Goal: Use online tool/utility: Utilize a website feature to perform a specific function

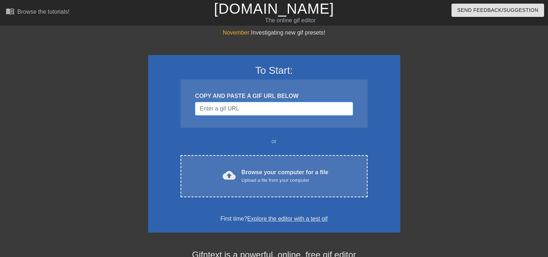
click at [235, 110] on input "Username" at bounding box center [274, 109] width 158 height 14
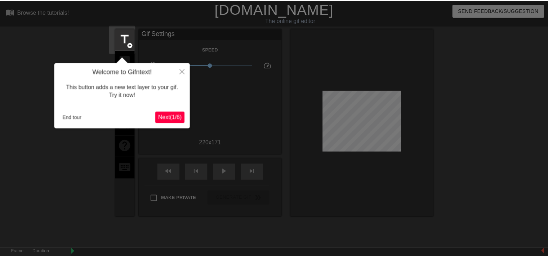
scroll to position [17, 0]
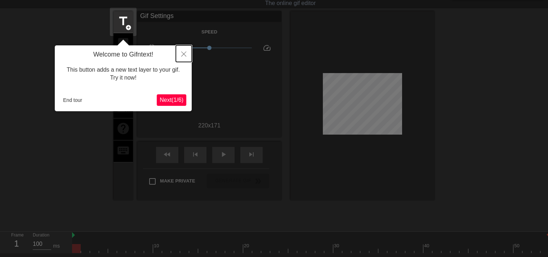
click at [183, 52] on icon "Close" at bounding box center [183, 54] width 5 height 5
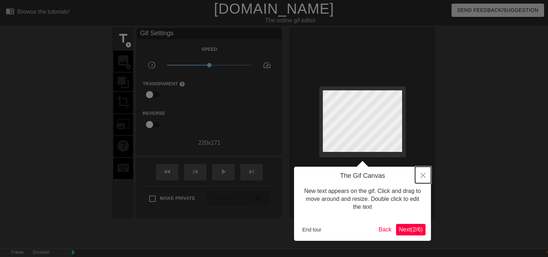
click at [424, 173] on button "Close" at bounding box center [423, 175] width 16 height 17
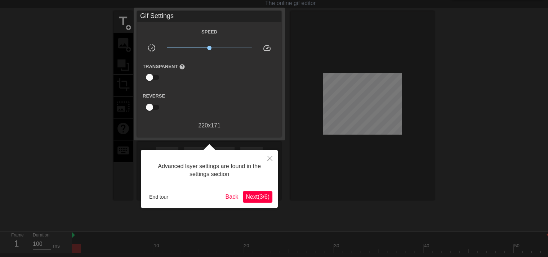
scroll to position [17, 0]
click at [266, 155] on button "Close" at bounding box center [270, 158] width 16 height 17
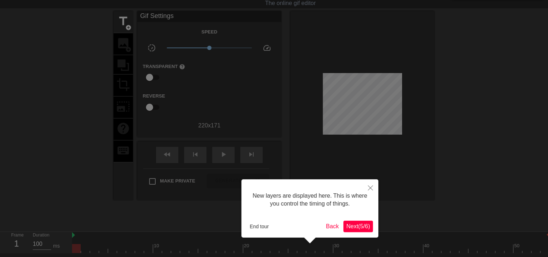
scroll to position [6, 0]
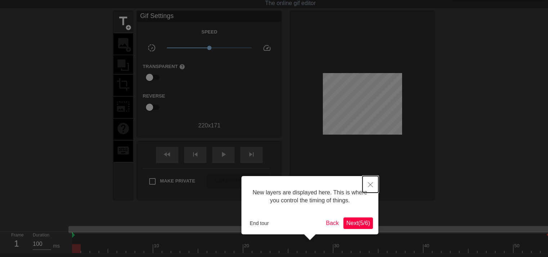
click at [366, 183] on button "Close" at bounding box center [371, 184] width 16 height 17
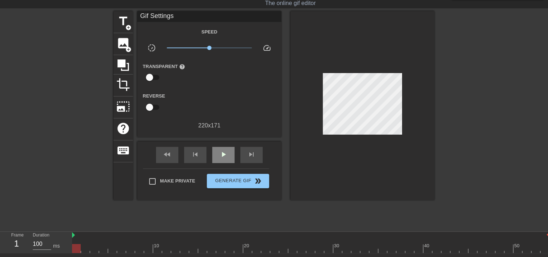
click at [222, 154] on span "play_arrow" at bounding box center [223, 154] width 9 height 9
click at [222, 154] on span "pause" at bounding box center [223, 154] width 9 height 9
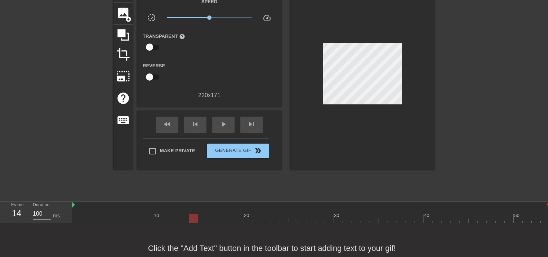
scroll to position [53, 0]
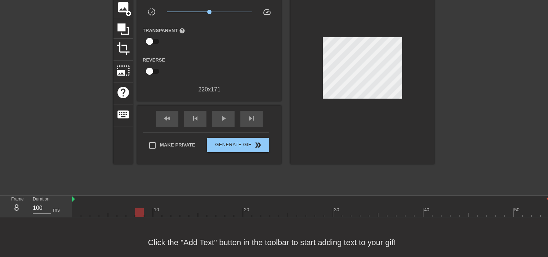
drag, startPoint x: 193, startPoint y: 211, endPoint x: 141, endPoint y: 214, distance: 52.3
click at [141, 214] on div at bounding box center [139, 212] width 9 height 9
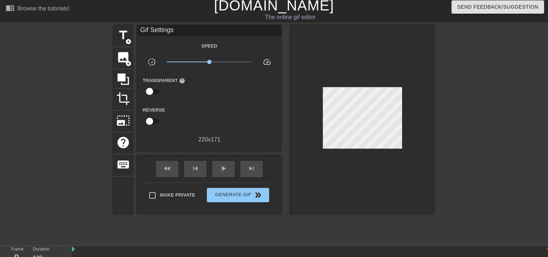
scroll to position [0, 0]
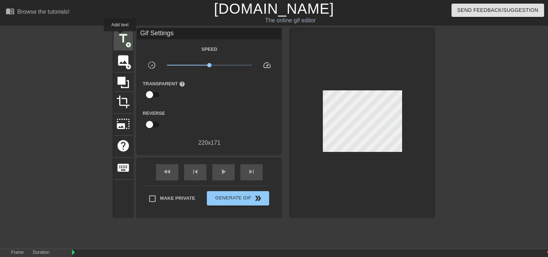
click at [120, 36] on span "title" at bounding box center [123, 39] width 14 height 14
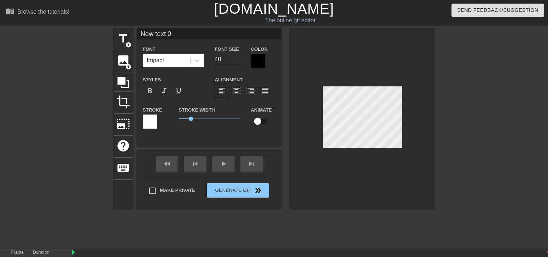
scroll to position [1, 1]
click at [225, 54] on input "40" at bounding box center [227, 60] width 25 height 12
click at [236, 62] on input "39" at bounding box center [227, 60] width 25 height 12
click at [236, 61] on input "38" at bounding box center [227, 60] width 25 height 12
click at [236, 61] on input "37" at bounding box center [227, 60] width 25 height 12
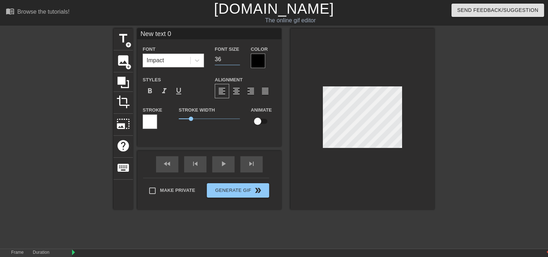
type input "36"
click at [236, 61] on input "36" at bounding box center [227, 60] width 25 height 12
type input "I"
type textarea "I"
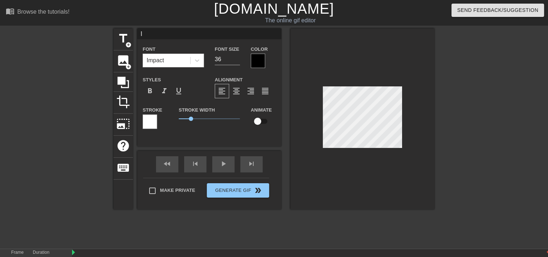
type input "I"
type textarea "I"
type input "I n"
type textarea "I n"
type input "I"
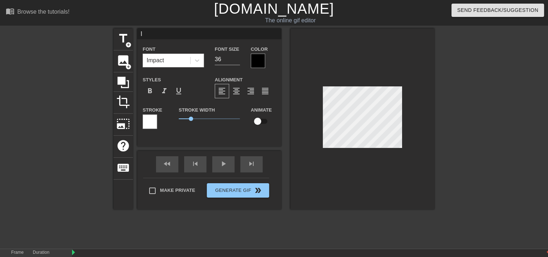
type textarea "I"
type input "I"
type textarea "I"
type input "I"
type textarea "I"
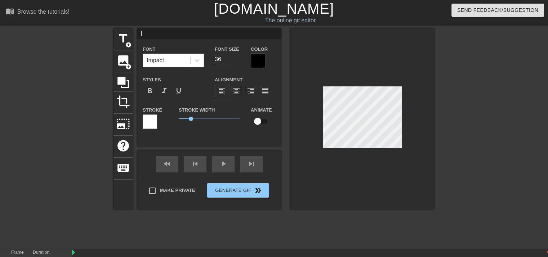
type input "I"
type textarea "I"
type input "I n"
type textarea "I ne"
type input "I nee"
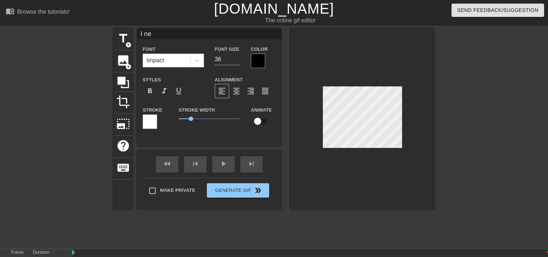
type textarea "I nee"
type input "I need"
type textarea "I need"
type input "I nee"
type textarea "I nee"
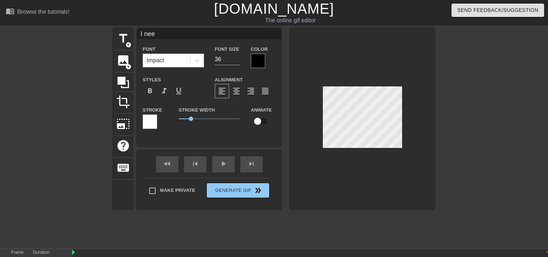
type input "I ne"
type textarea "I ne"
type input "I n"
type textarea "I n"
type input "I"
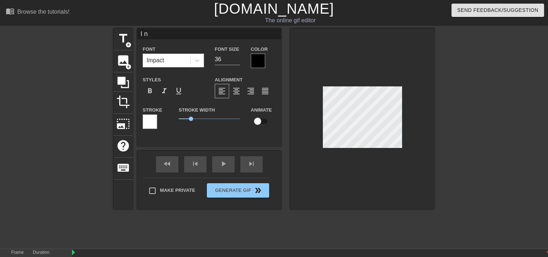
type textarea "I"
type input "I w"
type textarea "I w"
type input "I wa"
type textarea "I wa"
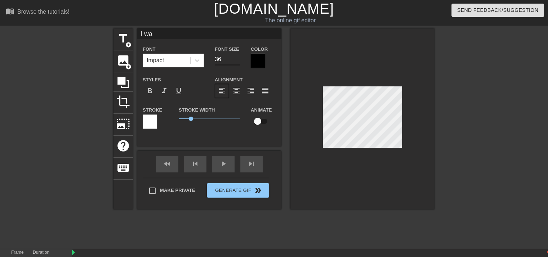
type input "I wan"
type textarea "I wan"
type input "I want"
type textarea "I want"
type input "I want"
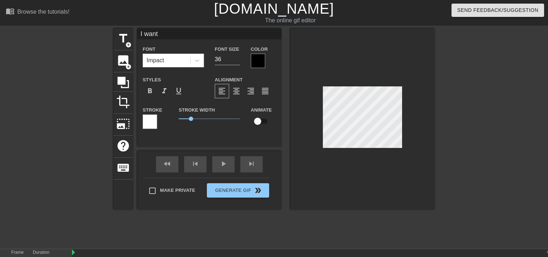
type textarea "I want"
type input "I want s"
type textarea "I want s"
type input "I want sp"
type textarea "I want sp"
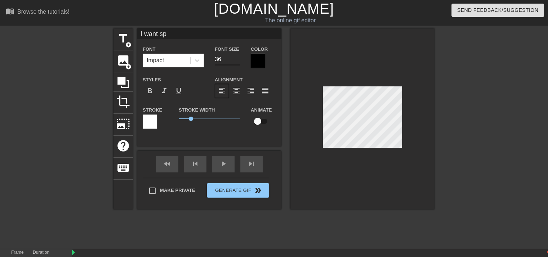
type input "I want spi"
type textarea "I want spi"
type input "I want spic"
type textarea "I want spic"
type input "I want spice"
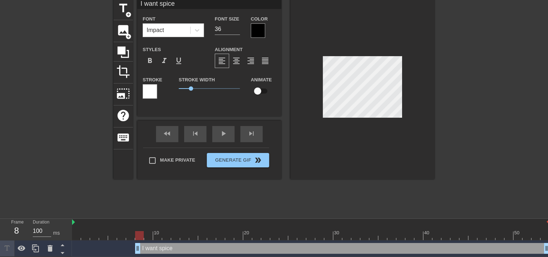
scroll to position [31, 0]
type textarea "I want spice"
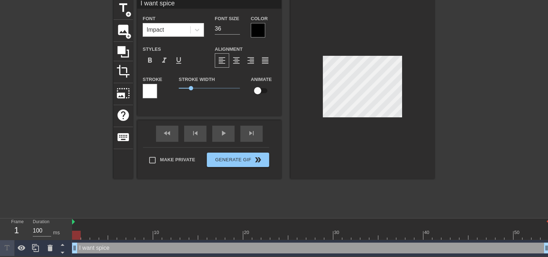
drag, startPoint x: 139, startPoint y: 246, endPoint x: 28, endPoint y: 256, distance: 111.7
click at [28, 256] on html "menu_book Browse the tutorials! [DOMAIN_NAME] The online gif editor Send Feedba…" at bounding box center [274, 112] width 548 height 287
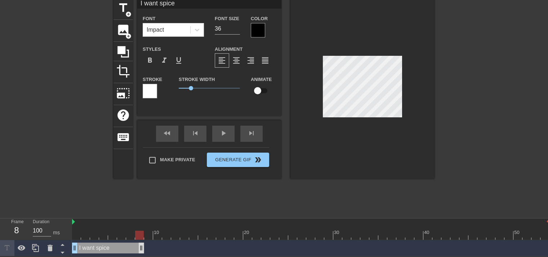
drag, startPoint x: 545, startPoint y: 245, endPoint x: 143, endPoint y: 247, distance: 402.2
click at [149, 238] on div at bounding box center [310, 235] width 477 height 9
click at [114, 248] on div "I want spice drag_handle drag_handle" at bounding box center [108, 248] width 72 height 11
click at [148, 234] on div at bounding box center [148, 235] width 9 height 9
click at [124, 9] on span "title" at bounding box center [123, 8] width 14 height 14
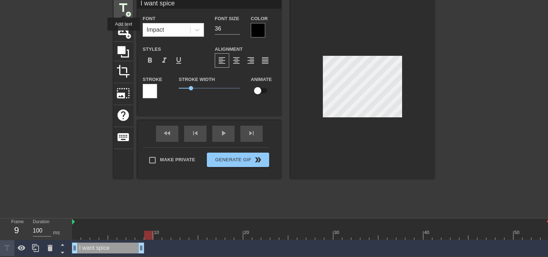
type input "New text 1"
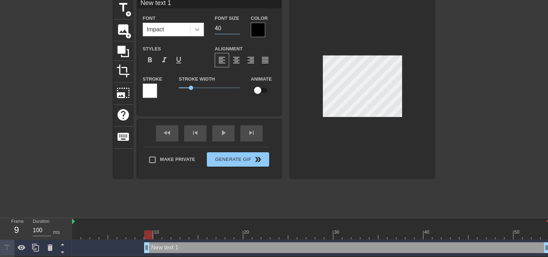
drag, startPoint x: 222, startPoint y: 25, endPoint x: 203, endPoint y: 30, distance: 20.0
click at [203, 30] on div "Font Impact Font Size 40 Color" at bounding box center [209, 25] width 144 height 23
type input "34"
type input "I"
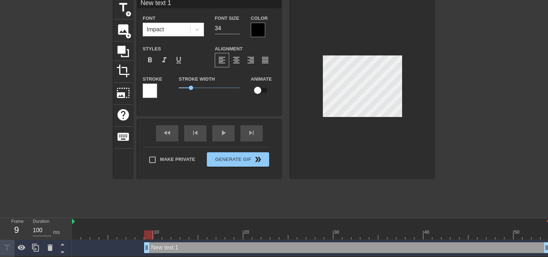
type textarea "I"
type input "I"
type textarea "I"
type input "I n"
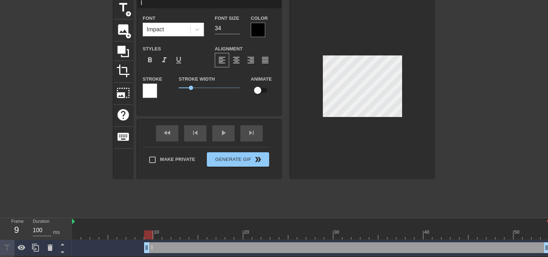
type textarea "I n"
type input "I ne"
type textarea "I ne"
type input "I nee"
type textarea "I nee"
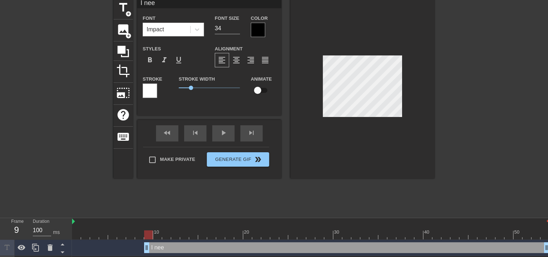
type input "I ne"
type textarea "I ne"
type input "I n"
type textarea "I n"
type input "I"
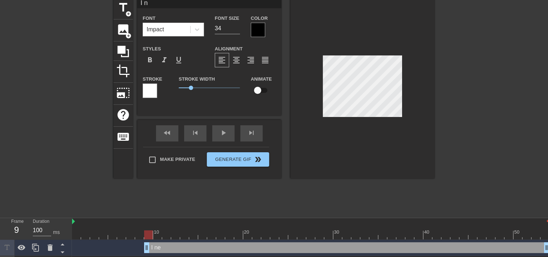
type textarea "I"
type input "I"
type textarea "I"
type input "I"
type textarea "I"
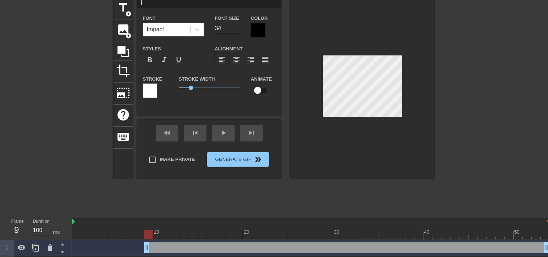
type input "I n"
type textarea "I ne"
type input "I nee"
type textarea "I nee"
type input "I need"
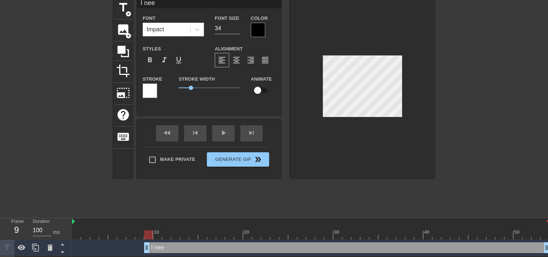
type textarea "I need"
type input "I need"
type textarea "I need"
type input "I need v"
type textarea "I need v"
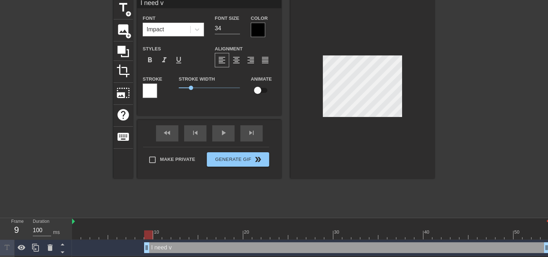
type input "I need vi"
type textarea "I need vi"
type input "I need vic"
type textarea "I need vic"
type input "I need vict"
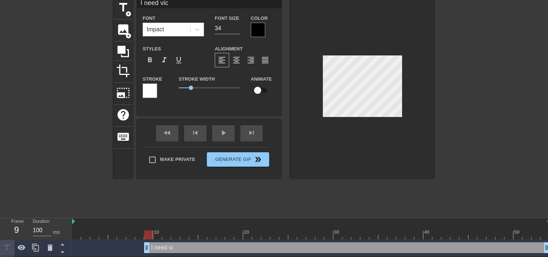
type textarea "I need vict"
type input "I need victo"
type textarea "I need victo"
type input "I need [PERSON_NAME]"
type textarea "I need [PERSON_NAME]"
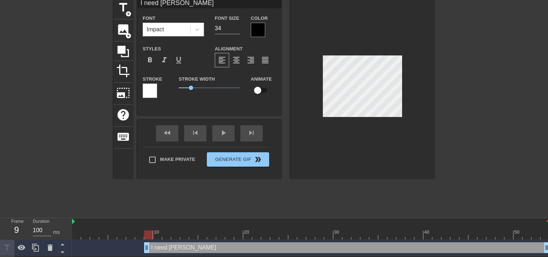
type input "I need victory"
type textarea "I need victory"
type input "I need victory"
type textarea "I need victory"
type input "I need victory p"
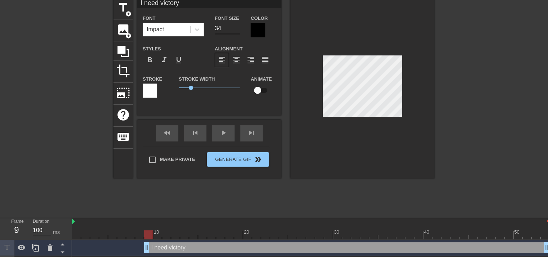
type textarea "I need victory p"
type input "I need victory po"
type textarea "I need victory po"
type input "I need victory poi"
type textarea "I need victory poi"
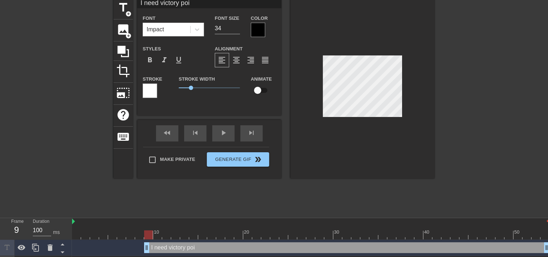
type input "I need victory poin"
type textarea "I need victory poin"
type input "I need victory poi"
type textarea "I need victory poi"
type input "I need victory po"
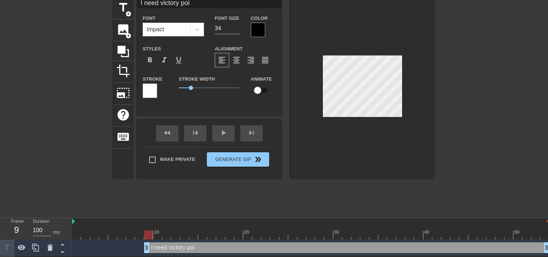
type textarea "I need victory po"
type input "I need victory p"
type textarea "I need victory p"
type input "I need victory"
type textarea "I need victory"
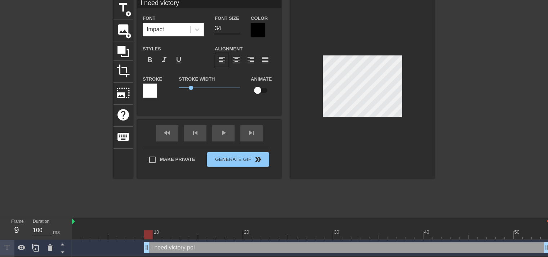
type input "I need victory"
type textarea "I need victory"
type input "I need [PERSON_NAME]"
type textarea "I need [PERSON_NAME]"
type input "I need victo"
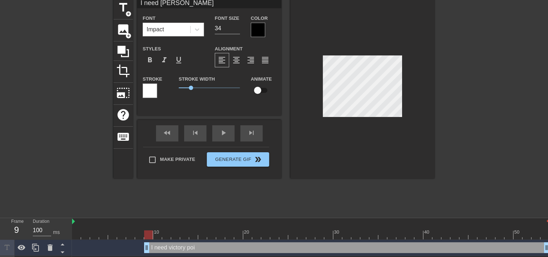
type textarea "I need victo"
type input "I need vict"
type textarea "I need vict"
type input "I need vic"
type textarea "I need vic"
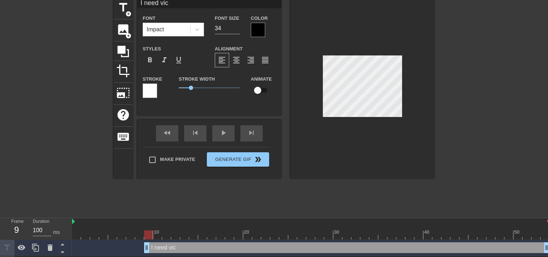
type input "I need vi"
type textarea "I need vi"
type input "I need v"
type textarea "I need v"
type input "I need"
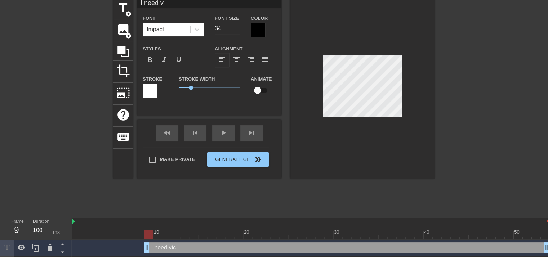
type textarea "I need"
type input "I need"
type textarea "I need"
type input "I nee"
type textarea "I nee"
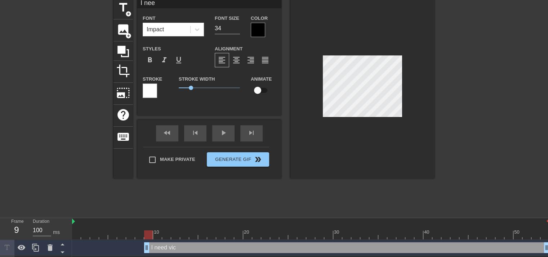
type input "I ne"
type textarea "I ne"
type input "I n"
type textarea "I n"
type input "I"
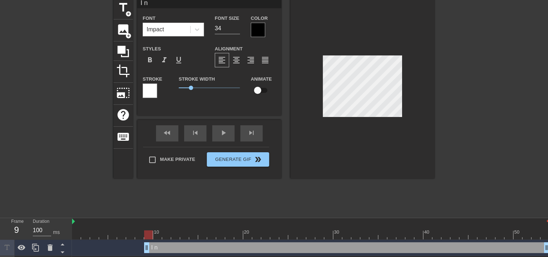
type textarea "I"
type input "I"
type textarea "I"
type input "I"
type textarea "I"
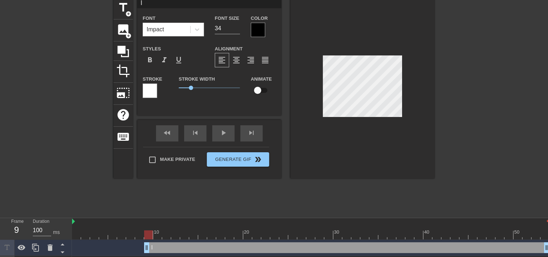
type input "I s"
type textarea "I s"
type input "I"
type textarea "I"
type input "I"
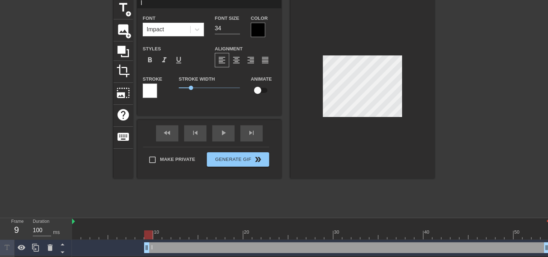
type textarea "I"
type input "I"
type textarea "I"
type input "I"
type textarea "I"
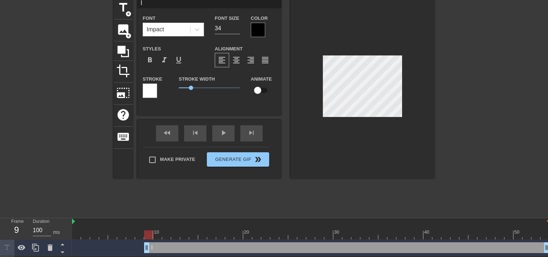
type input "I c"
type textarea "I c"
type input "I cr"
type textarea "I cr"
type input "I cra"
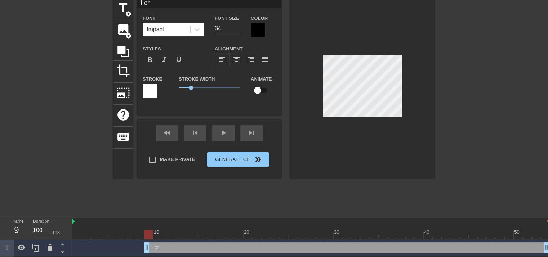
type textarea "I cra"
type input "I crav"
type textarea "I crav"
type input "I crave"
type textarea "I crave"
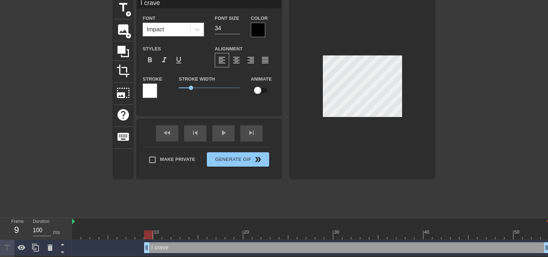
type input "I crave"
type textarea "I crave"
type input "I crave s"
type textarea "I crave s"
type input "I crave sp"
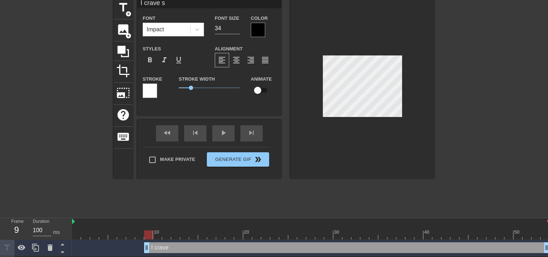
type textarea "I crave sp"
type input "I crave spi"
type textarea "I crave spi"
type input "I crave spic"
type textarea "I crave spice"
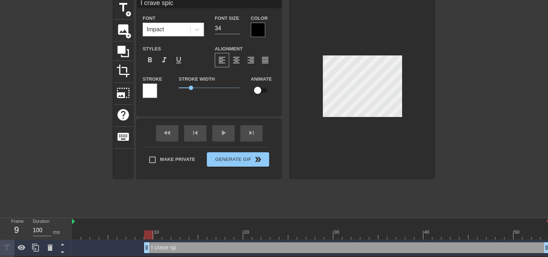
type input "I crave spice"
type textarea "I crave spice"
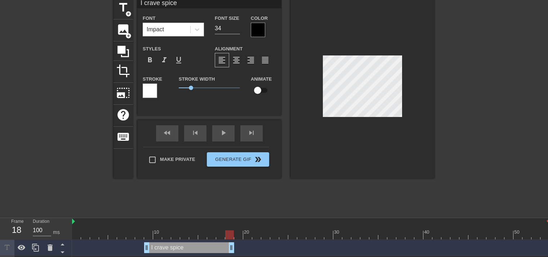
drag, startPoint x: 546, startPoint y: 248, endPoint x: 232, endPoint y: 251, distance: 313.5
click at [239, 238] on div at bounding box center [310, 235] width 477 height 9
click at [125, 9] on span "title" at bounding box center [123, 8] width 14 height 14
type input "New text 2"
type input "40"
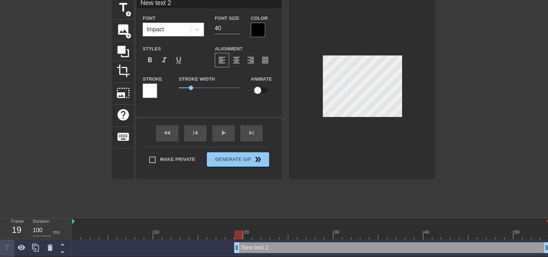
type input "I"
type textarea "I"
type input "I"
type textarea "I"
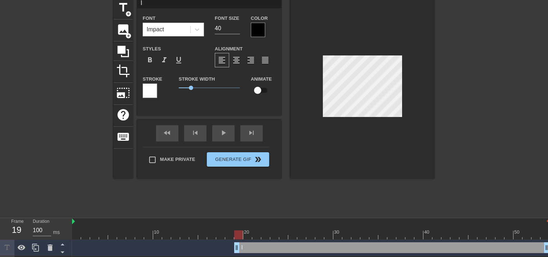
type input "I"
type textarea "I"
type input "S"
type textarea "S"
type input "St"
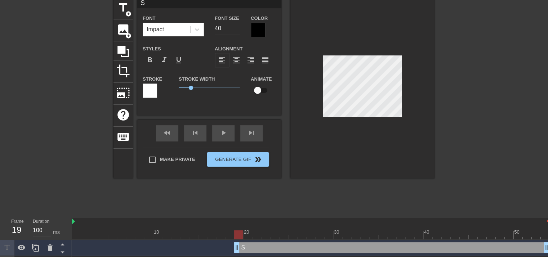
type textarea "St"
type input "Sta"
type textarea "Sta"
type input "Stab"
type textarea "Stab"
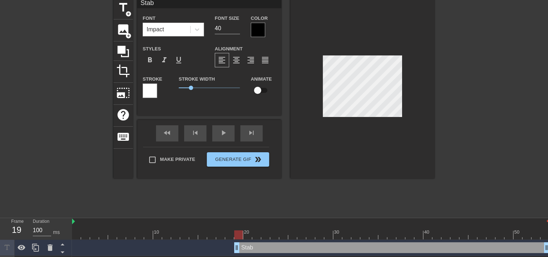
type input "Staba"
type textarea "Staba"
type input "Staban"
type textarea "Staban"
type input "Staban'"
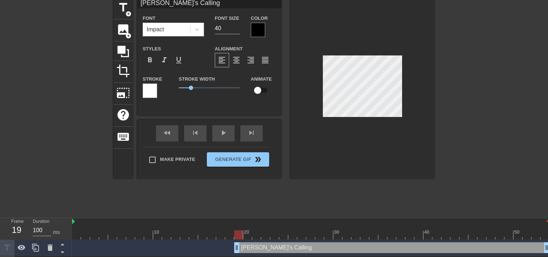
scroll to position [1, 3]
click at [237, 28] on input "39" at bounding box center [227, 29] width 25 height 12
click at [237, 28] on input "38" at bounding box center [227, 29] width 25 height 12
click at [237, 28] on input "37" at bounding box center [227, 29] width 25 height 12
click at [237, 28] on input "36" at bounding box center [227, 29] width 25 height 12
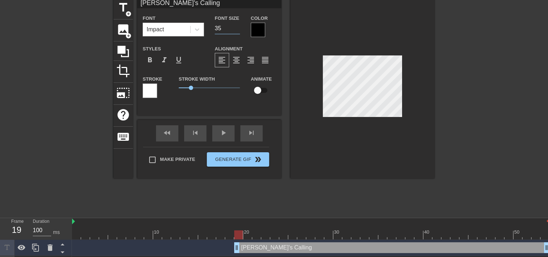
click at [237, 28] on input "35" at bounding box center [227, 29] width 25 height 12
click at [237, 28] on input "34" at bounding box center [227, 29] width 25 height 12
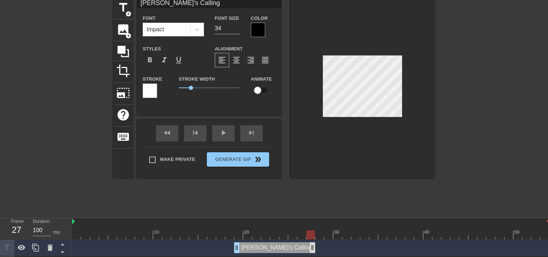
drag, startPoint x: 546, startPoint y: 248, endPoint x: 314, endPoint y: 249, distance: 231.3
click at [320, 235] on div at bounding box center [310, 235] width 477 height 9
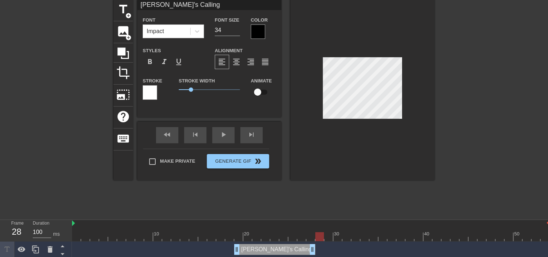
scroll to position [27, 0]
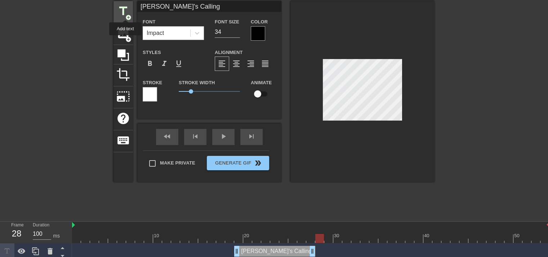
click at [125, 13] on span "title" at bounding box center [123, 11] width 14 height 14
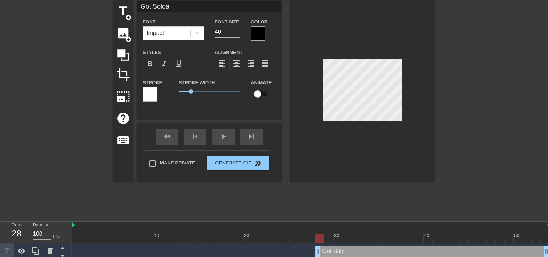
scroll to position [1, 1]
click at [222, 29] on input "40" at bounding box center [227, 32] width 25 height 12
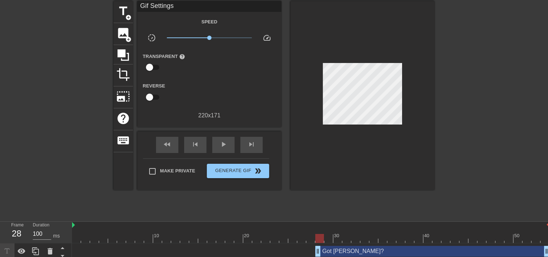
click at [521, 197] on div at bounding box center [497, 109] width 108 height 216
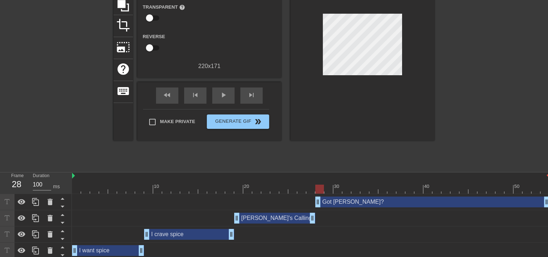
scroll to position [80, 0]
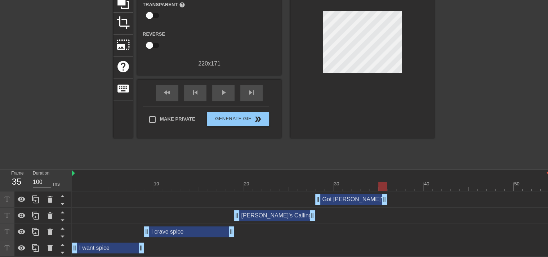
drag, startPoint x: 545, startPoint y: 201, endPoint x: 385, endPoint y: 194, distance: 160.2
click at [392, 185] on div at bounding box center [310, 186] width 477 height 9
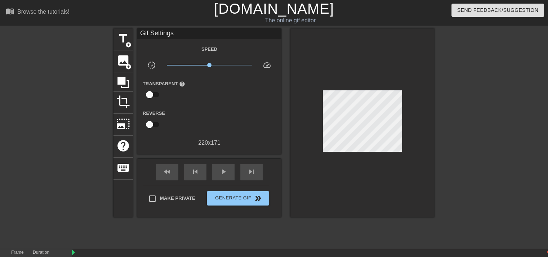
scroll to position [0, 0]
click at [121, 36] on span "title" at bounding box center [123, 39] width 14 height 14
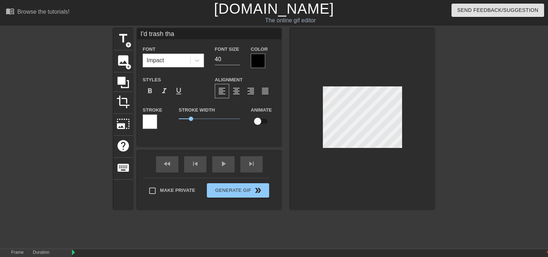
scroll to position [1, 2]
click at [235, 62] on input "39" at bounding box center [227, 60] width 25 height 12
click at [236, 59] on input "38" at bounding box center [227, 60] width 25 height 12
click at [236, 59] on input "37" at bounding box center [227, 60] width 25 height 12
click at [236, 59] on input "36" at bounding box center [227, 60] width 25 height 12
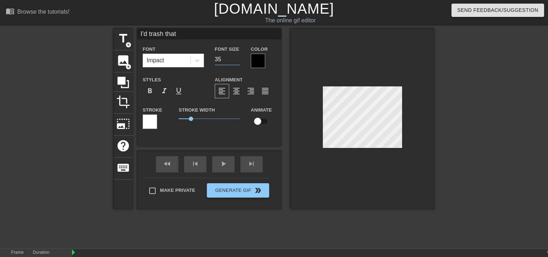
click at [236, 59] on input "35" at bounding box center [227, 60] width 25 height 12
click at [236, 59] on input "34" at bounding box center [227, 60] width 25 height 12
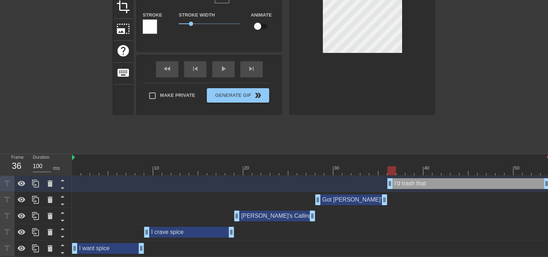
scroll to position [96, 0]
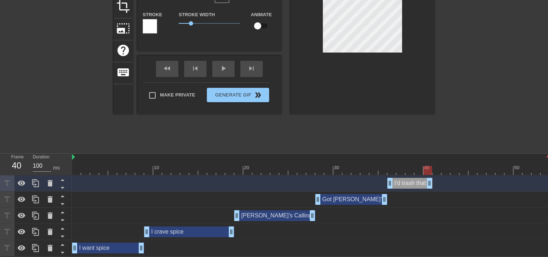
drag, startPoint x: 546, startPoint y: 183, endPoint x: 432, endPoint y: 185, distance: 113.9
click at [432, 185] on div "I'd trash that drag_handle drag_handle" at bounding box center [310, 183] width 477 height 11
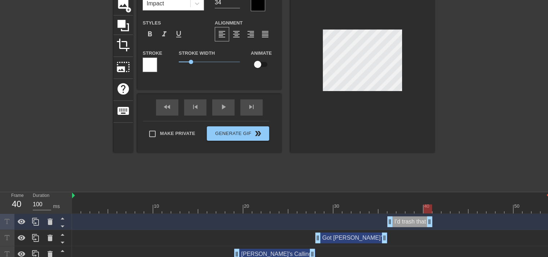
scroll to position [60, 0]
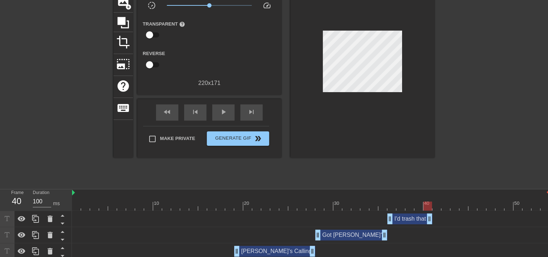
click at [213, 103] on div "fast_rewind skip_previous play_arrow skip_next" at bounding box center [209, 112] width 117 height 27
click at [227, 107] on div "play_arrow" at bounding box center [223, 113] width 22 height 16
click at [227, 107] on div "pause" at bounding box center [223, 113] width 22 height 16
drag, startPoint x: 452, startPoint y: 199, endPoint x: 436, endPoint y: 201, distance: 16.0
click at [436, 201] on div "10 20 30 40 50" at bounding box center [310, 203] width 477 height 12
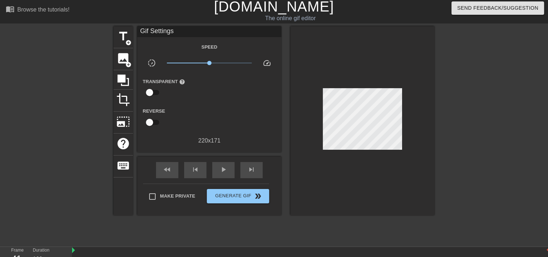
scroll to position [0, 0]
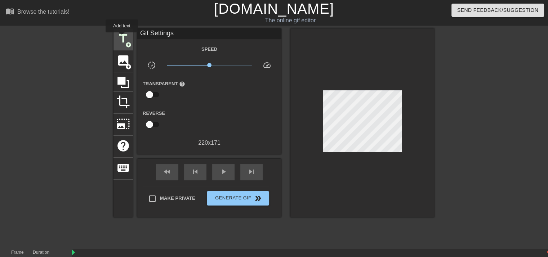
click at [121, 37] on span "title" at bounding box center [123, 39] width 14 height 14
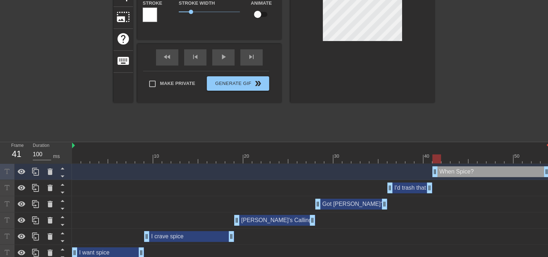
scroll to position [108, 0]
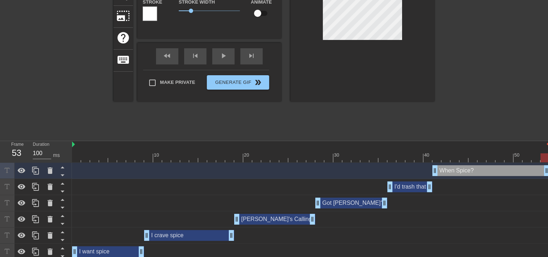
drag, startPoint x: 546, startPoint y: 171, endPoint x: 553, endPoint y: 160, distance: 12.5
click at [548, 160] on html "menu_book Browse the tutorials! [DOMAIN_NAME] The online gif editor Send Feedba…" at bounding box center [274, 76] width 548 height 368
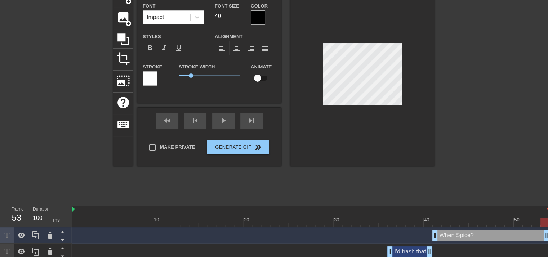
scroll to position [36, 0]
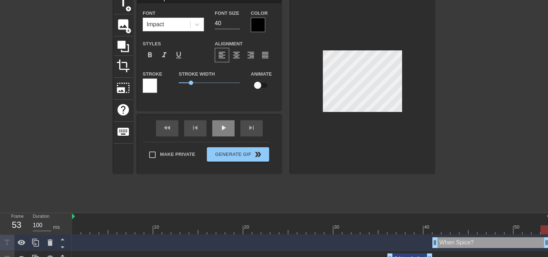
click at [218, 123] on div "fast_rewind skip_previous play_arrow skip_next" at bounding box center [209, 128] width 117 height 27
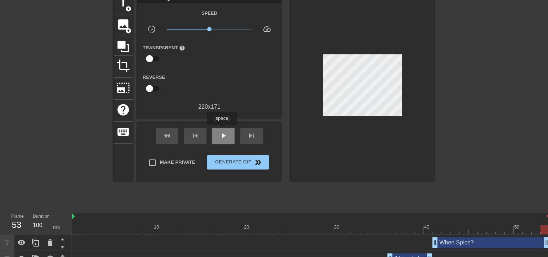
click at [222, 130] on div "play_arrow" at bounding box center [223, 136] width 22 height 16
click at [222, 130] on div "pause" at bounding box center [223, 136] width 22 height 16
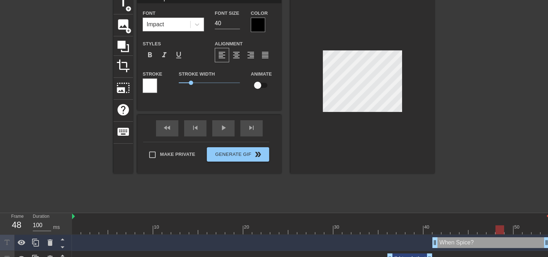
scroll to position [1, 2]
click at [221, 131] on span "play_arrow" at bounding box center [223, 128] width 9 height 9
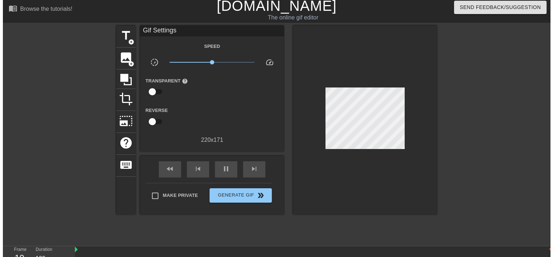
scroll to position [0, 0]
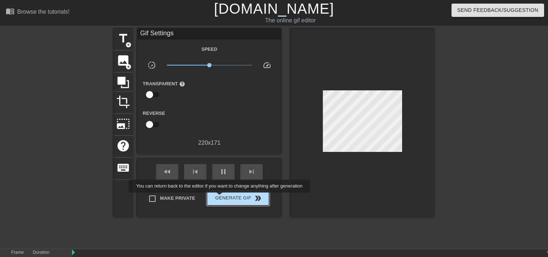
click at [220, 198] on span "Generate Gif double_arrow" at bounding box center [238, 198] width 57 height 9
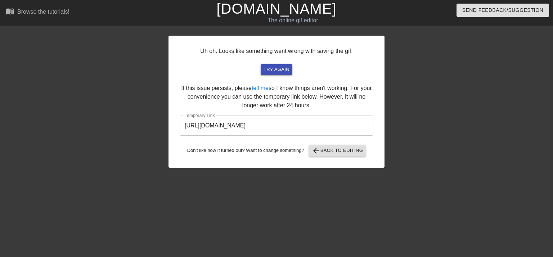
click at [327, 117] on input "[URL][DOMAIN_NAME]" at bounding box center [277, 126] width 194 height 20
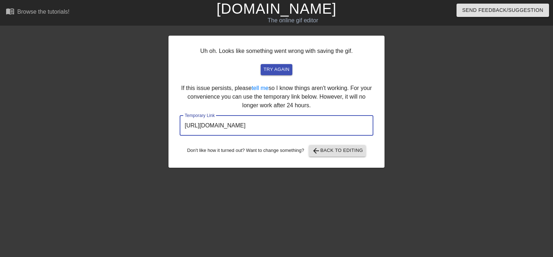
click at [327, 119] on input "[URL][DOMAIN_NAME]" at bounding box center [277, 126] width 194 height 20
click at [330, 127] on input "[URL][DOMAIN_NAME]" at bounding box center [277, 126] width 194 height 20
click at [329, 127] on input "[URL][DOMAIN_NAME]" at bounding box center [277, 126] width 194 height 20
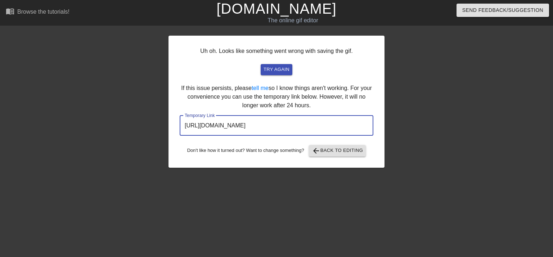
click at [329, 127] on input "[URL][DOMAIN_NAME]" at bounding box center [277, 126] width 194 height 20
click at [320, 125] on input "[URL][DOMAIN_NAME]" at bounding box center [277, 126] width 194 height 20
drag, startPoint x: 336, startPoint y: 127, endPoint x: 133, endPoint y: 126, distance: 203.6
click at [133, 126] on div "Uh oh. Looks like something went wrong with saving the gif. try again If this i…" at bounding box center [276, 136] width 553 height 216
click at [274, 68] on span "try again" at bounding box center [277, 70] width 26 height 8
